Goal: Task Accomplishment & Management: Use online tool/utility

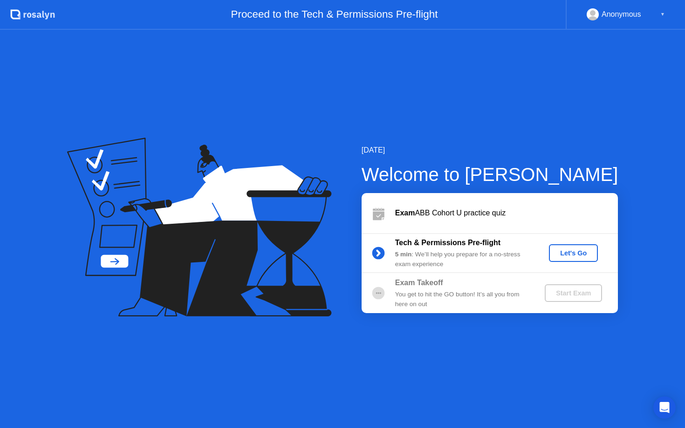
click at [570, 255] on div "Let's Go" at bounding box center [572, 253] width 41 height 7
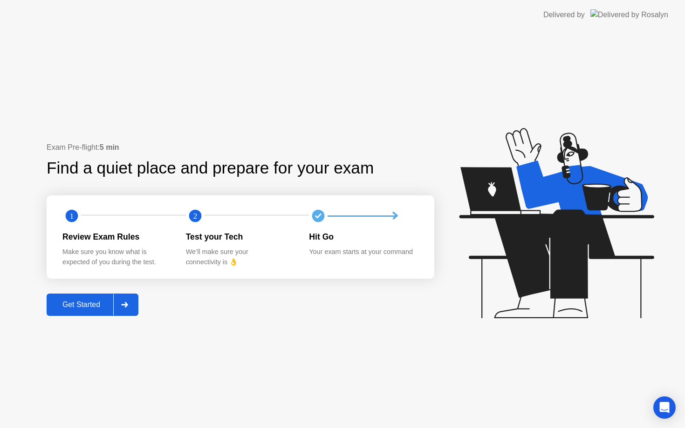
click at [89, 308] on div "Get Started" at bounding box center [81, 305] width 64 height 8
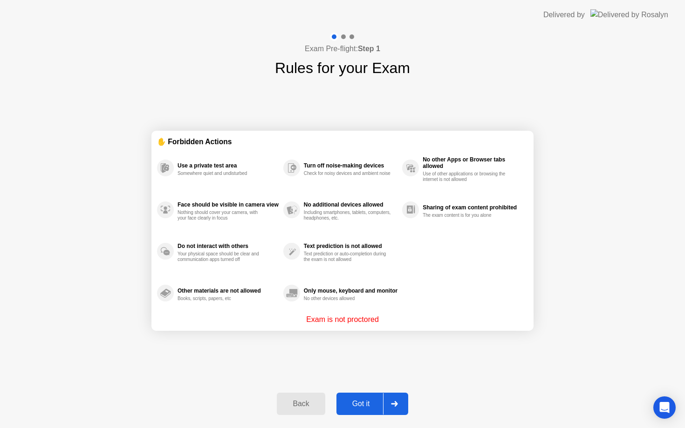
click at [363, 408] on div "Got it" at bounding box center [361, 404] width 44 height 8
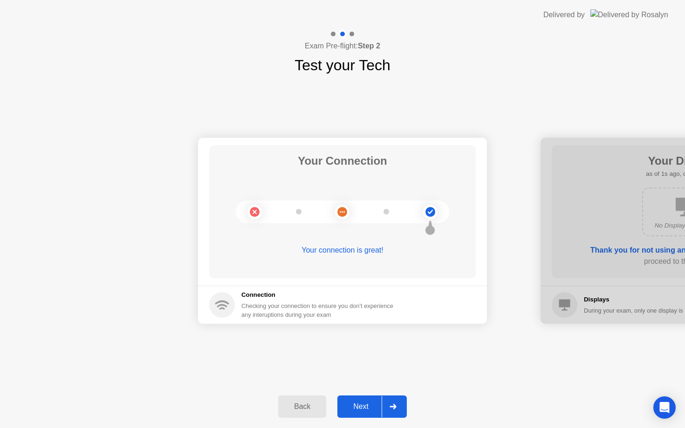
click at [364, 411] on div "Next" at bounding box center [360, 407] width 41 height 8
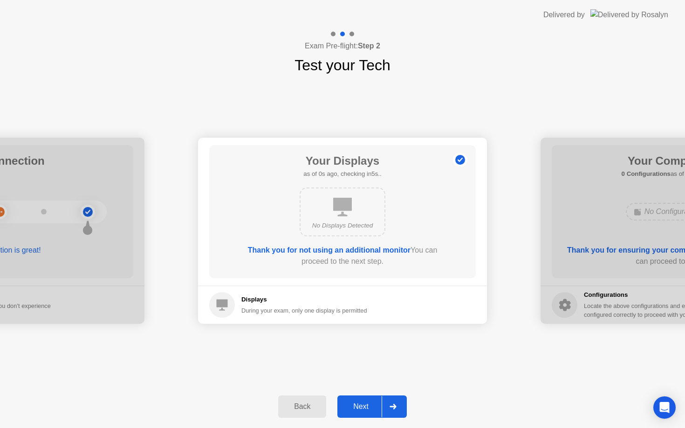
click at [364, 411] on div "Next" at bounding box center [360, 407] width 41 height 8
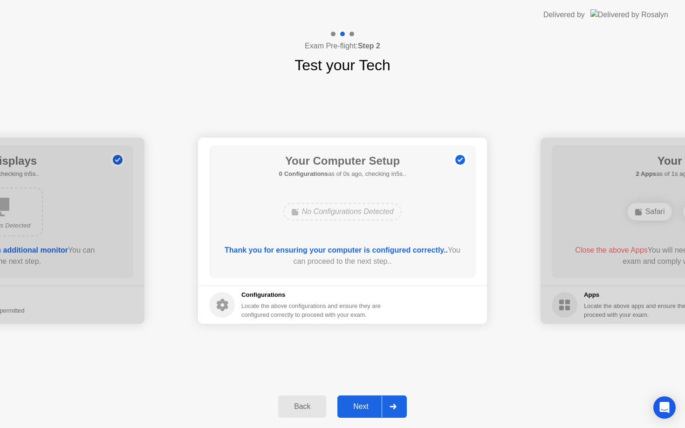
click at [364, 411] on div "Next" at bounding box center [360, 407] width 41 height 8
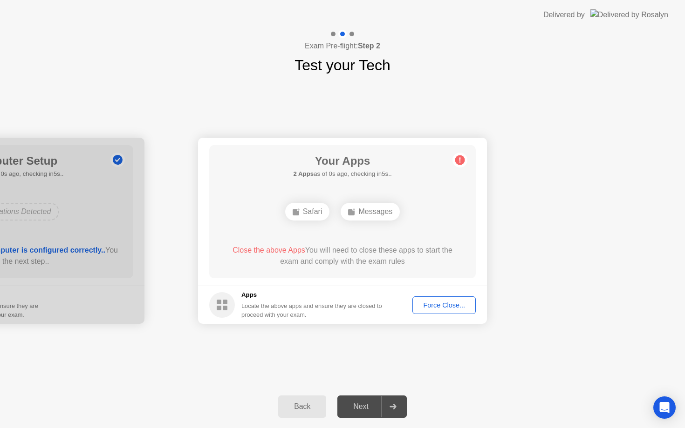
click at [364, 411] on div "Next" at bounding box center [360, 407] width 41 height 8
click at [362, 404] on div "Next" at bounding box center [360, 407] width 41 height 8
click at [438, 308] on div "Force Close..." at bounding box center [443, 305] width 57 height 7
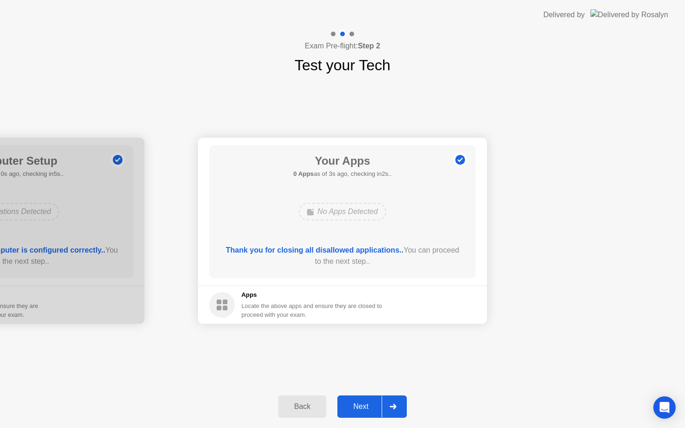
click at [356, 414] on button "Next" at bounding box center [371, 407] width 69 height 22
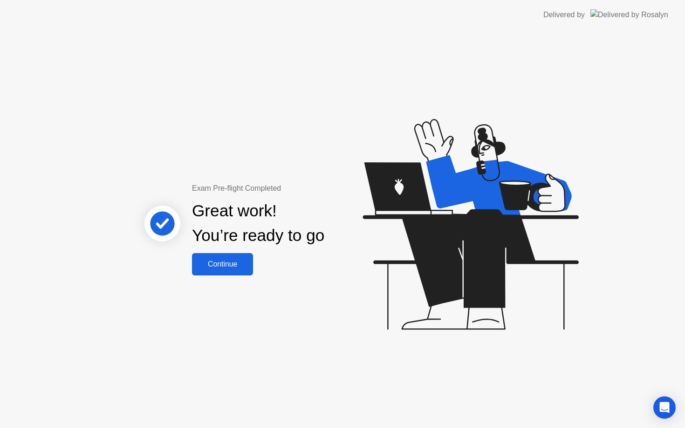
click at [213, 254] on button "Continue" at bounding box center [222, 264] width 61 height 22
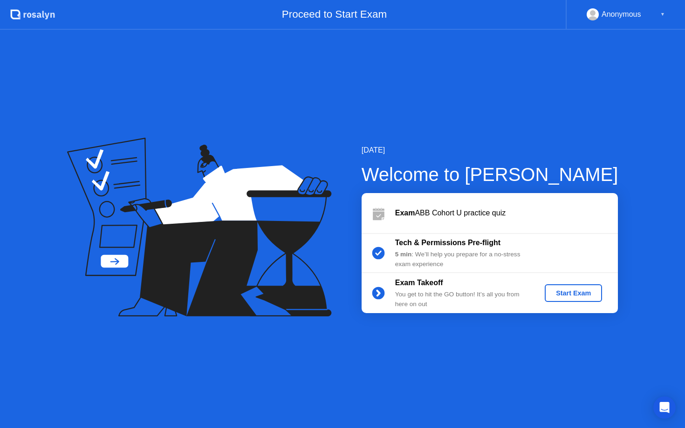
click at [593, 292] on div "Start Exam" at bounding box center [573, 293] width 50 height 7
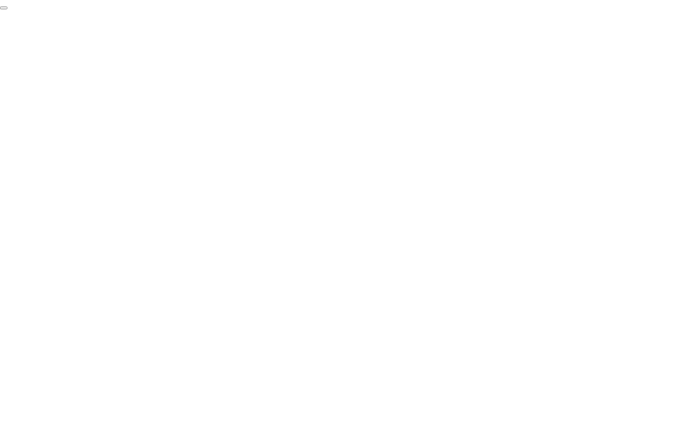
click div "End Proctoring Session"
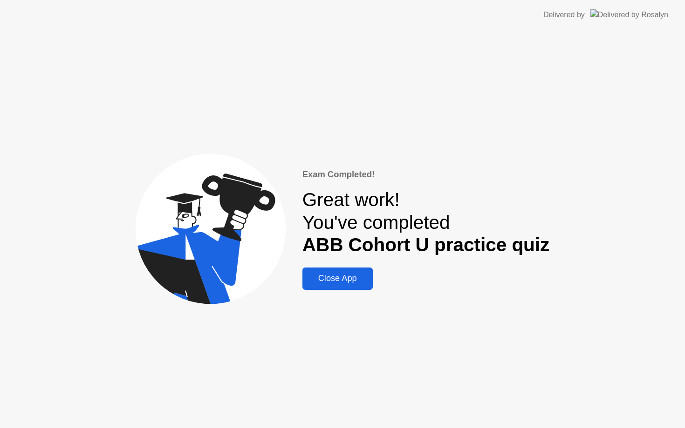
click at [352, 283] on div "Close App" at bounding box center [337, 279] width 65 height 10
